Goal: Check status: Check status

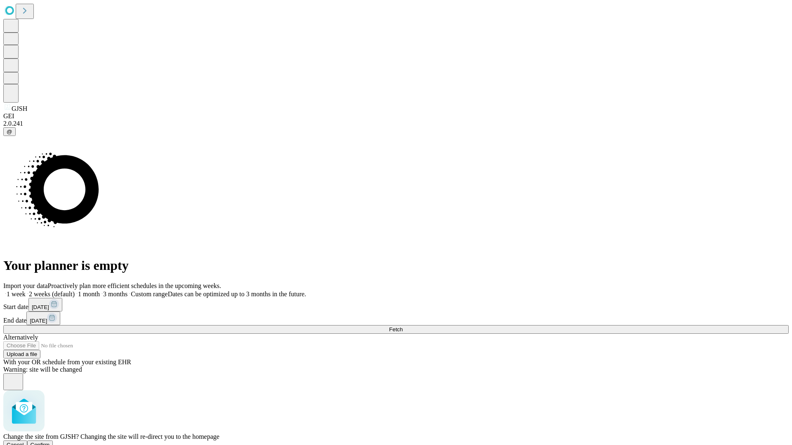
click at [50, 442] on span "Confirm" at bounding box center [40, 445] width 19 height 6
click at [100, 291] on label "1 month" at bounding box center [87, 294] width 25 height 7
click at [402, 327] on span "Fetch" at bounding box center [396, 330] width 14 height 6
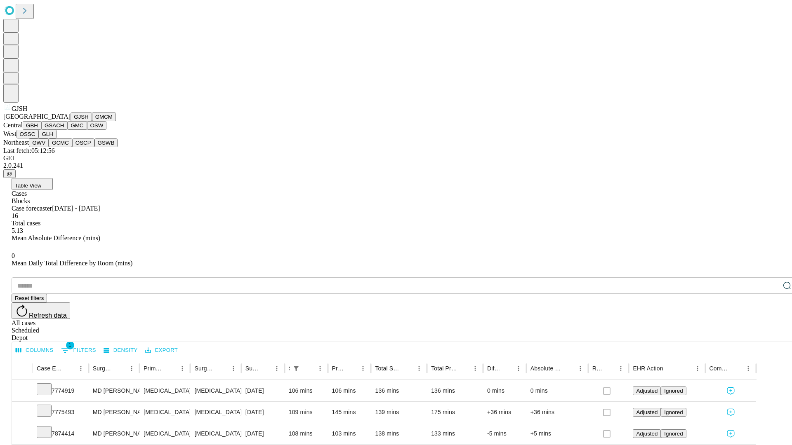
click at [92, 121] on button "GMCM" at bounding box center [104, 117] width 24 height 9
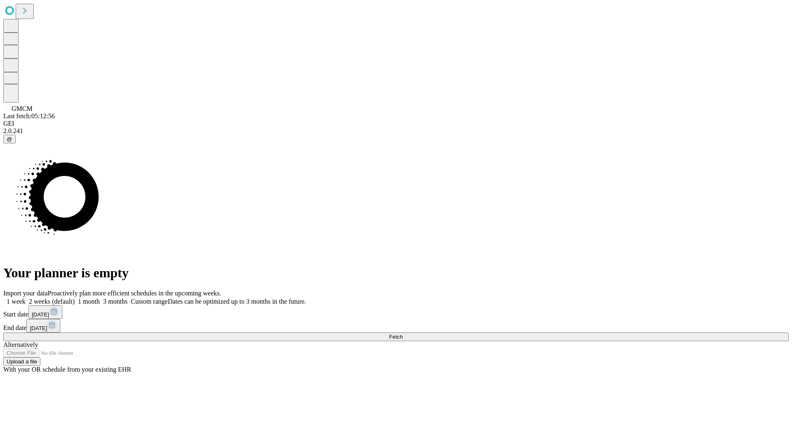
click at [100, 298] on label "1 month" at bounding box center [87, 301] width 25 height 7
click at [402, 334] on span "Fetch" at bounding box center [396, 337] width 14 height 6
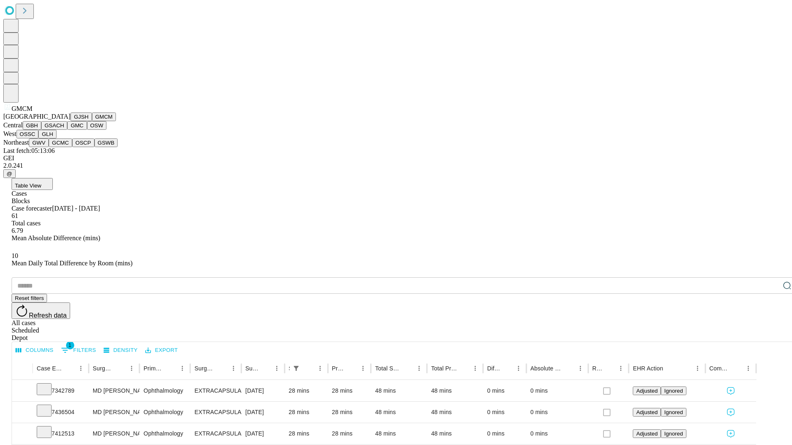
click at [41, 130] on button "GBH" at bounding box center [32, 125] width 19 height 9
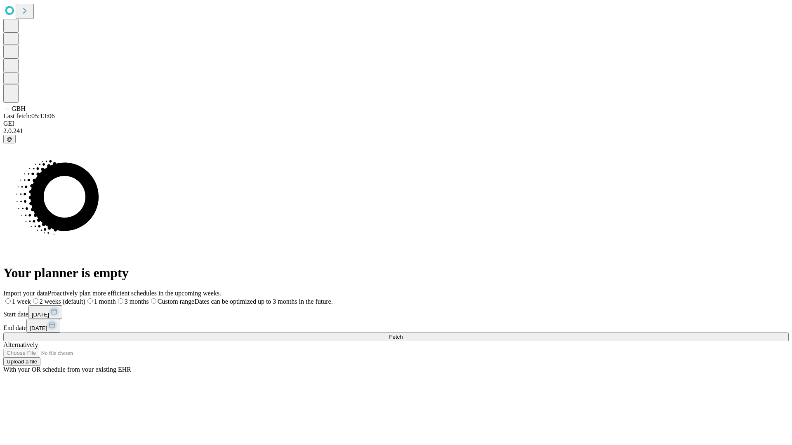
click at [116, 298] on label "1 month" at bounding box center [100, 301] width 31 height 7
click at [402, 334] on span "Fetch" at bounding box center [396, 337] width 14 height 6
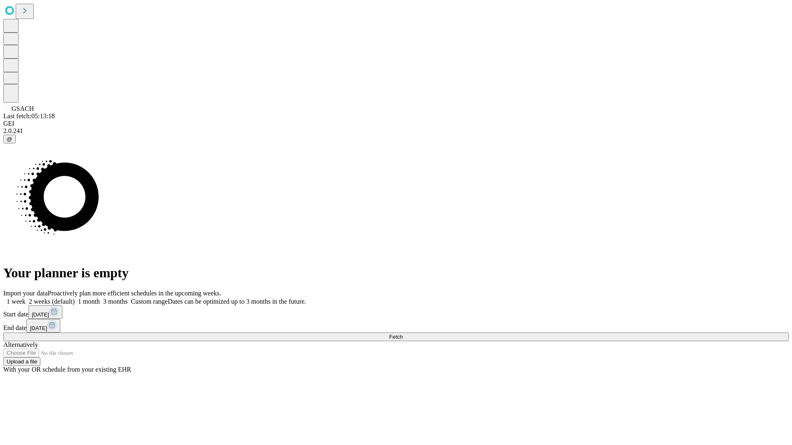
click at [100, 298] on label "1 month" at bounding box center [87, 301] width 25 height 7
click at [402, 334] on span "Fetch" at bounding box center [396, 337] width 14 height 6
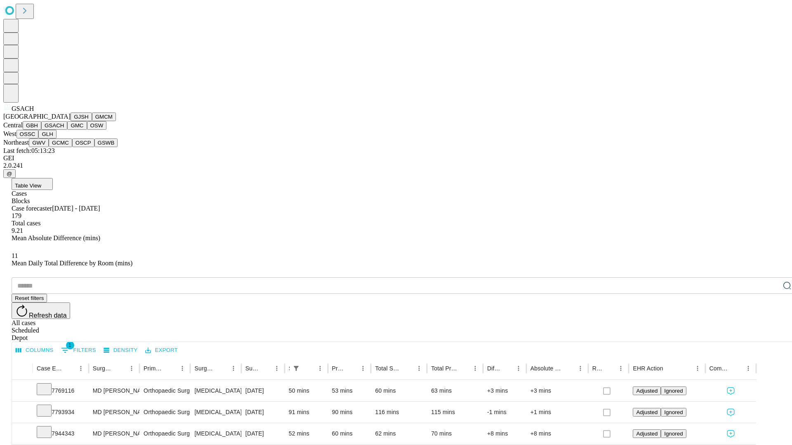
click at [67, 130] on button "GMC" at bounding box center [76, 125] width 19 height 9
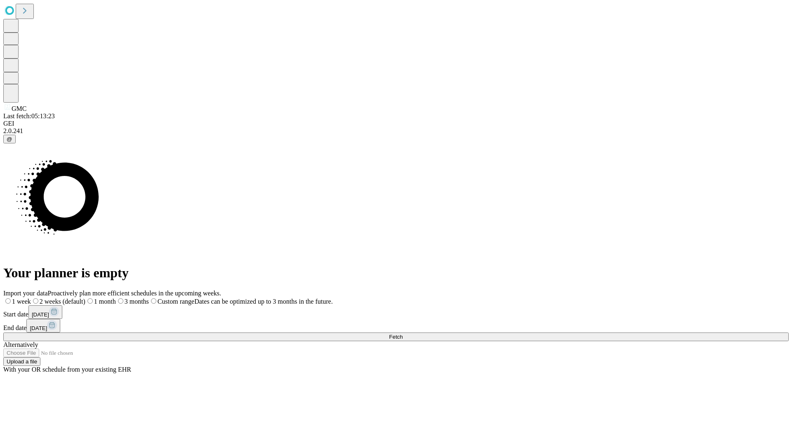
click at [116, 298] on label "1 month" at bounding box center [100, 301] width 31 height 7
click at [402, 334] on span "Fetch" at bounding box center [396, 337] width 14 height 6
click at [100, 298] on label "1 month" at bounding box center [87, 301] width 25 height 7
click at [402, 334] on span "Fetch" at bounding box center [396, 337] width 14 height 6
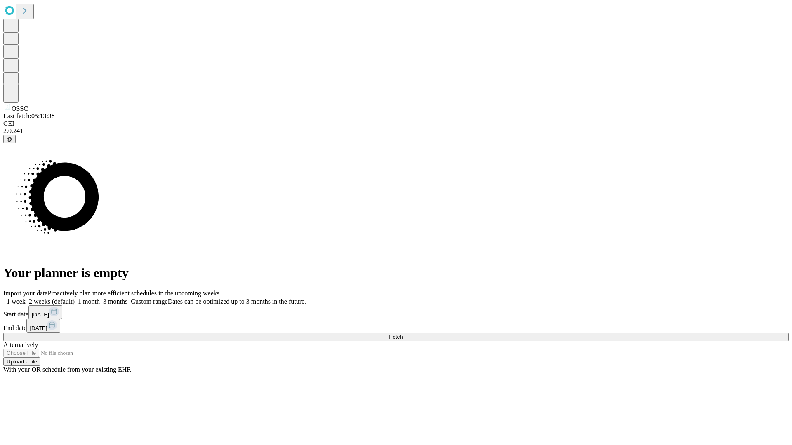
click at [100, 298] on label "1 month" at bounding box center [87, 301] width 25 height 7
click at [402, 334] on span "Fetch" at bounding box center [396, 337] width 14 height 6
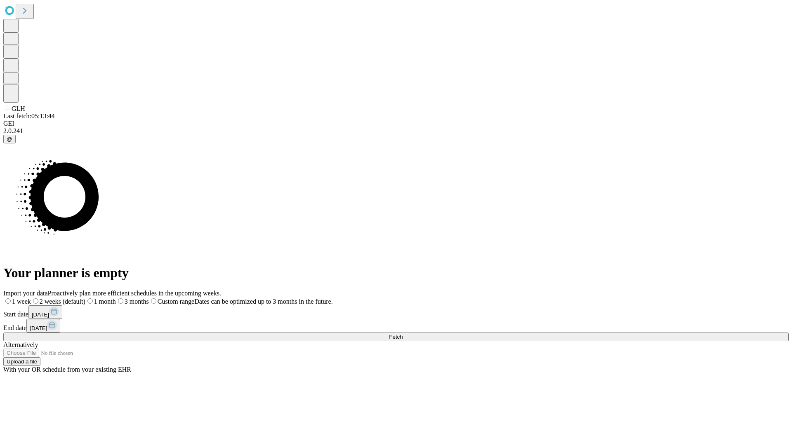
click at [116, 298] on label "1 month" at bounding box center [100, 301] width 31 height 7
click at [402, 334] on span "Fetch" at bounding box center [396, 337] width 14 height 6
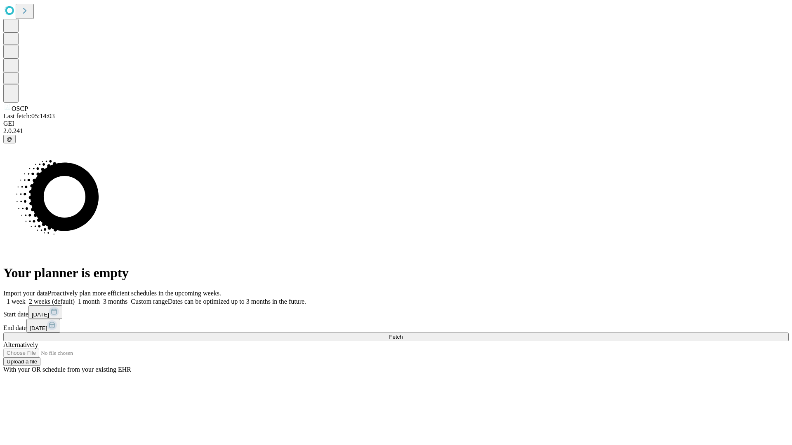
click at [100, 298] on label "1 month" at bounding box center [87, 301] width 25 height 7
click at [402, 334] on span "Fetch" at bounding box center [396, 337] width 14 height 6
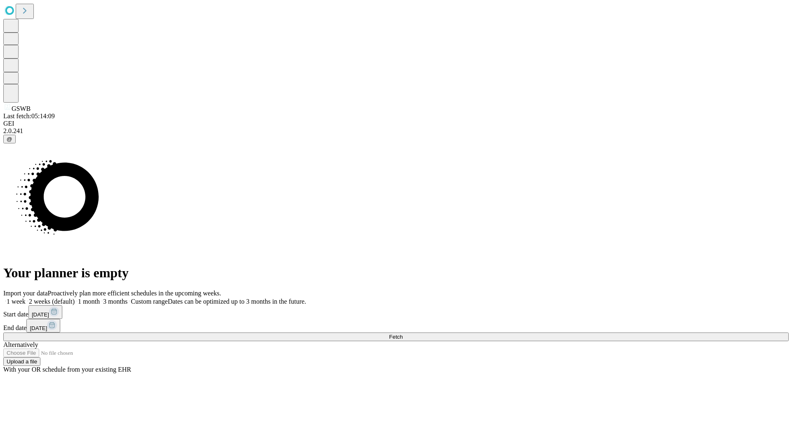
click at [100, 298] on label "1 month" at bounding box center [87, 301] width 25 height 7
click at [402, 334] on span "Fetch" at bounding box center [396, 337] width 14 height 6
